Goal: Transaction & Acquisition: Purchase product/service

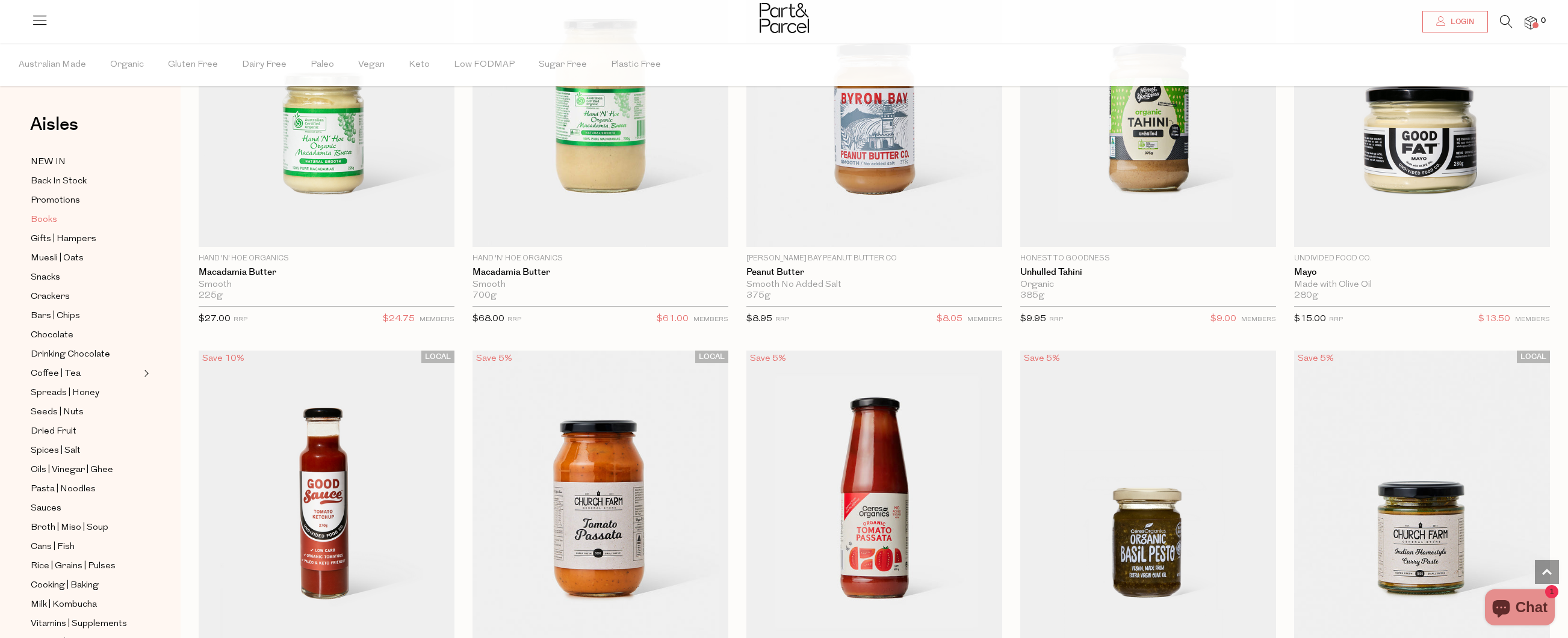
click at [54, 219] on span "Books" at bounding box center [44, 220] width 26 height 15
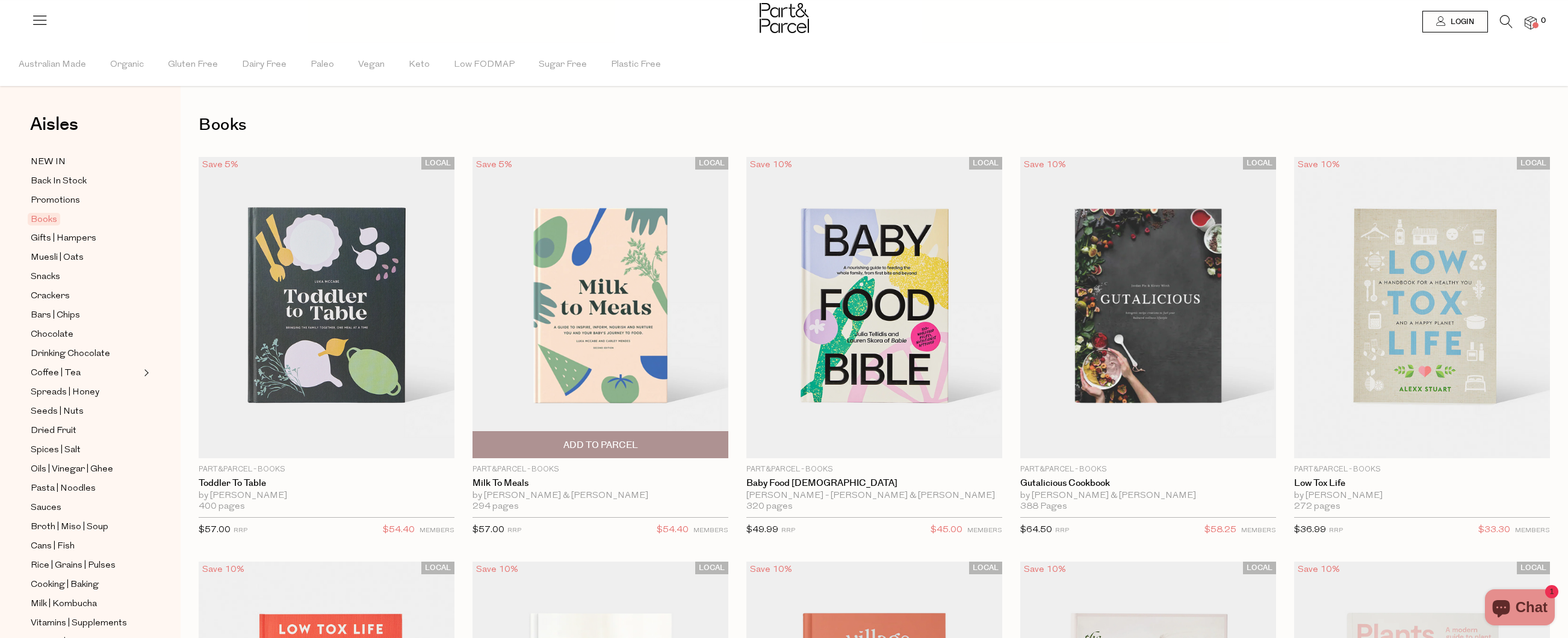
click at [634, 325] on img at bounding box center [600, 308] width 256 height 302
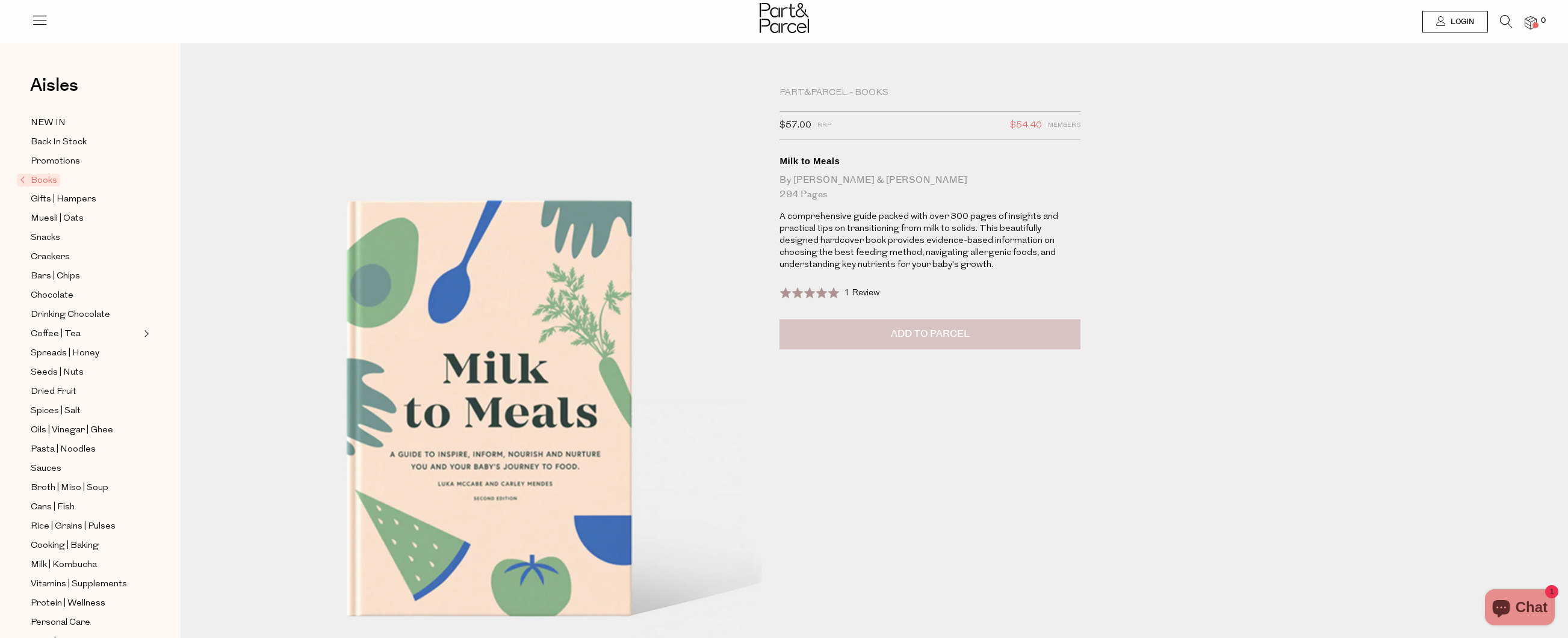
click at [968, 342] on button "Add to Parcel" at bounding box center [930, 334] width 301 height 30
click at [1528, 22] on img at bounding box center [1531, 23] width 12 height 14
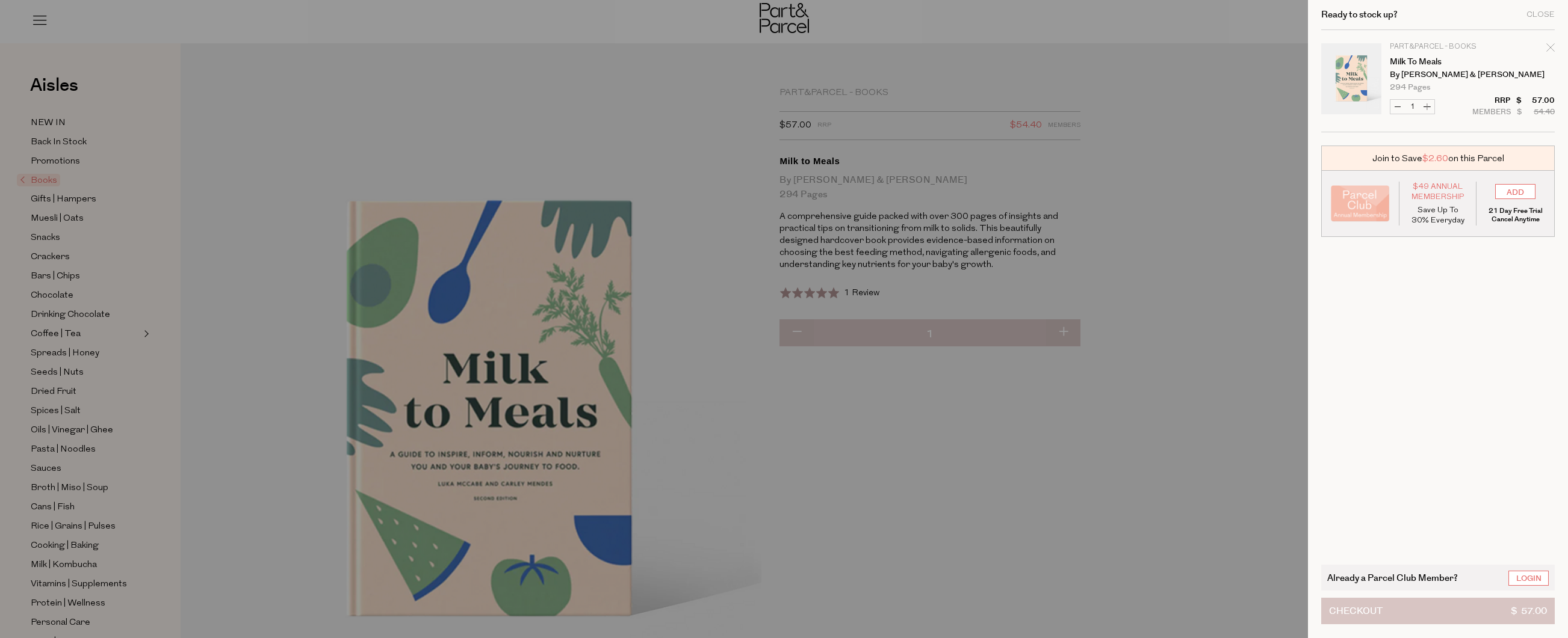
click at [1416, 615] on button "Checkout $ 57.00" at bounding box center [1438, 611] width 233 height 26
